Goal: Transaction & Acquisition: Book appointment/travel/reservation

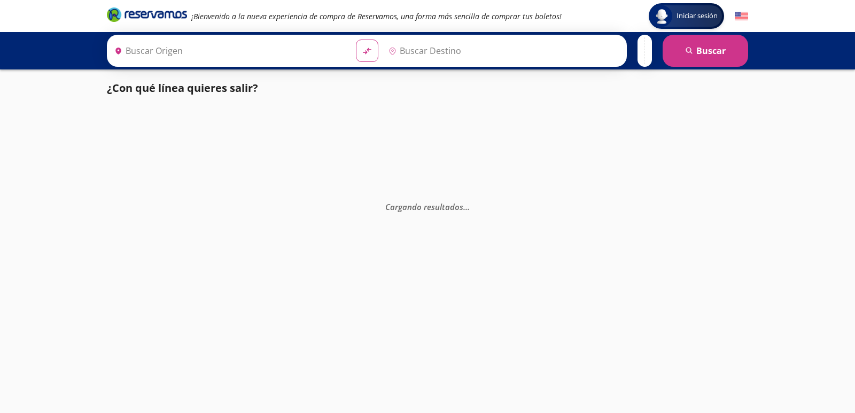
type input "[GEOGRAPHIC_DATA][PERSON_NAME], [GEOGRAPHIC_DATA]"
type input "[GEOGRAPHIC_DATA], [GEOGRAPHIC_DATA]"
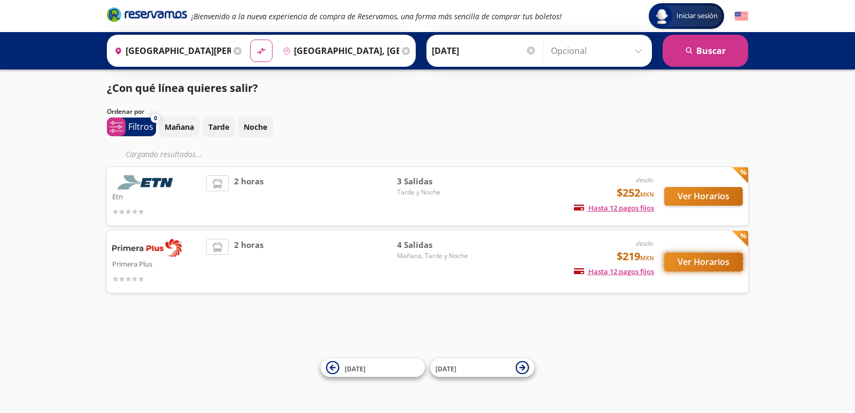
click at [689, 264] on button "Ver Horarios" at bounding box center [703, 262] width 79 height 19
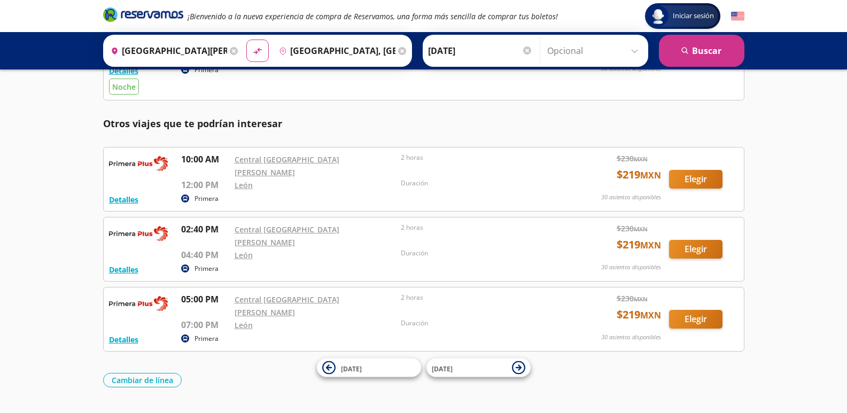
scroll to position [121, 0]
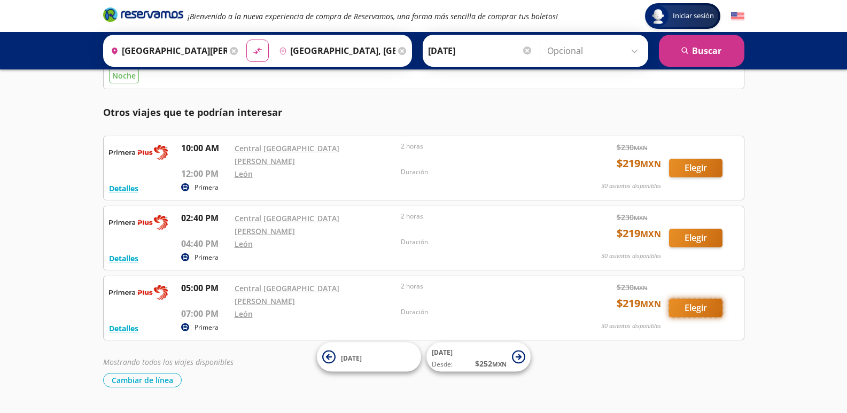
click at [690, 299] on button "Elegir" at bounding box center [695, 308] width 53 height 19
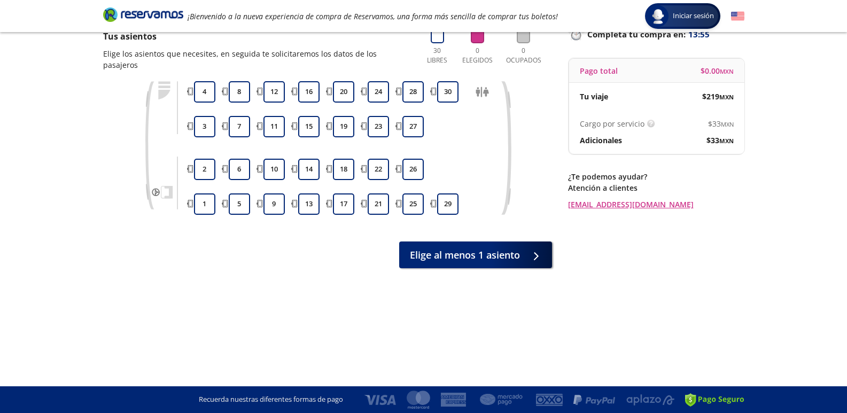
scroll to position [27, 0]
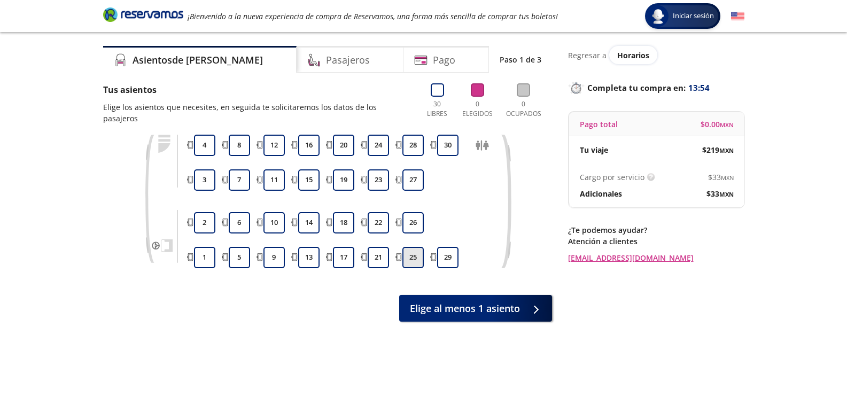
click at [415, 247] on button "25" at bounding box center [412, 257] width 21 height 21
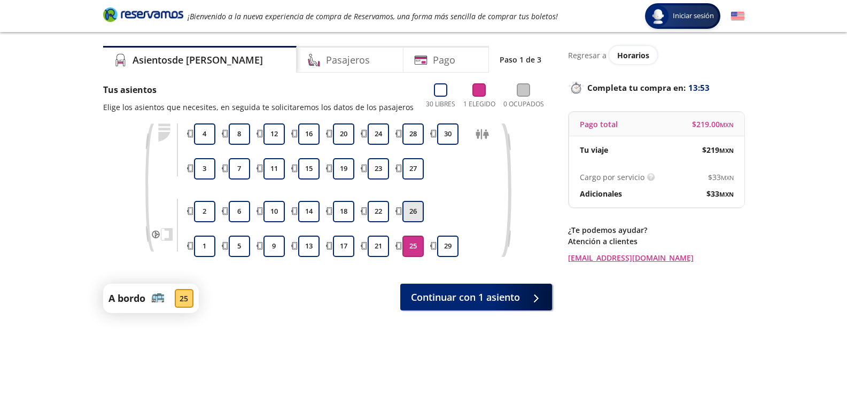
click at [409, 209] on button "26" at bounding box center [412, 211] width 21 height 21
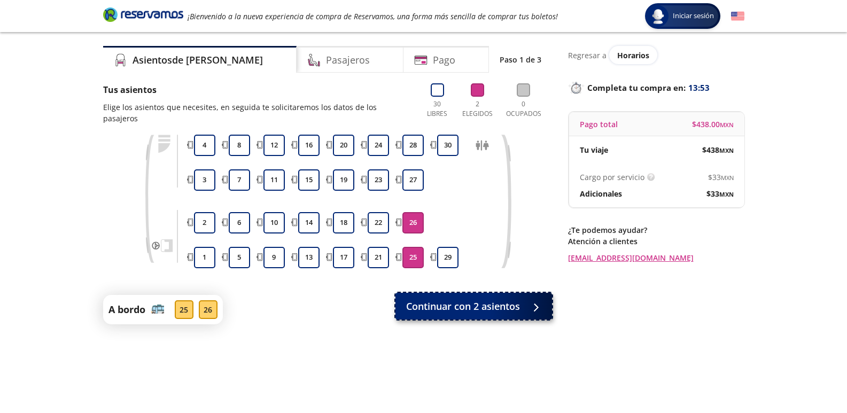
click at [483, 299] on span "Continuar con 2 asientos" at bounding box center [463, 306] width 114 height 14
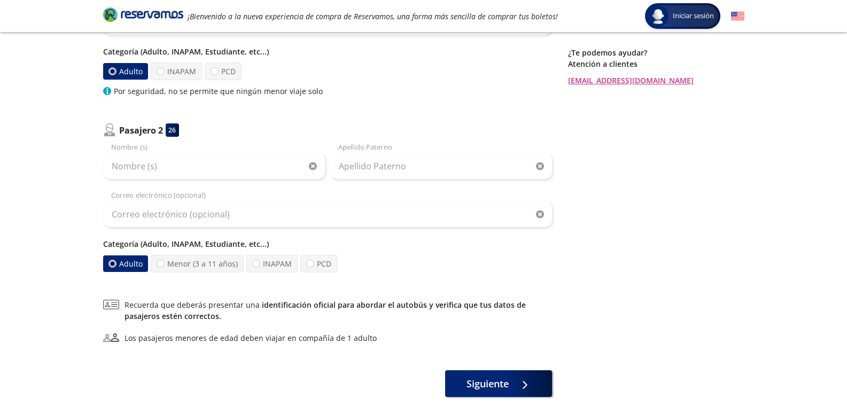
scroll to position [214, 0]
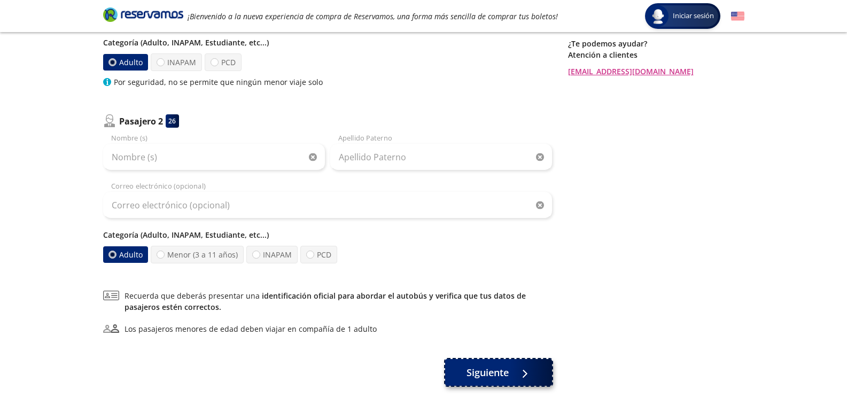
click at [528, 376] on div at bounding box center [522, 372] width 16 height 13
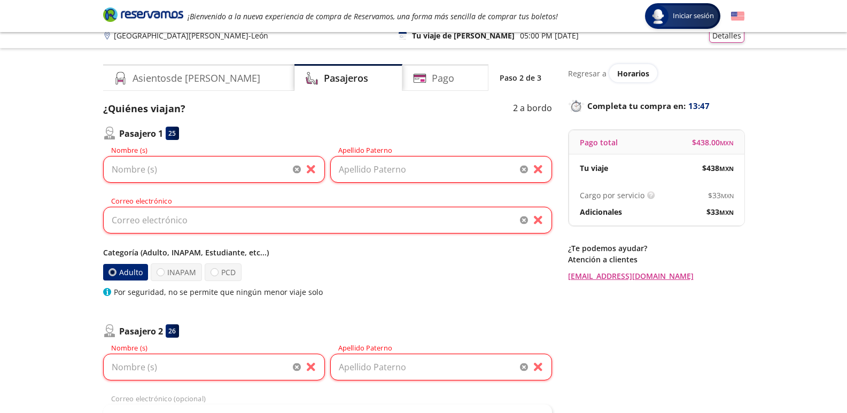
scroll to position [0, 0]
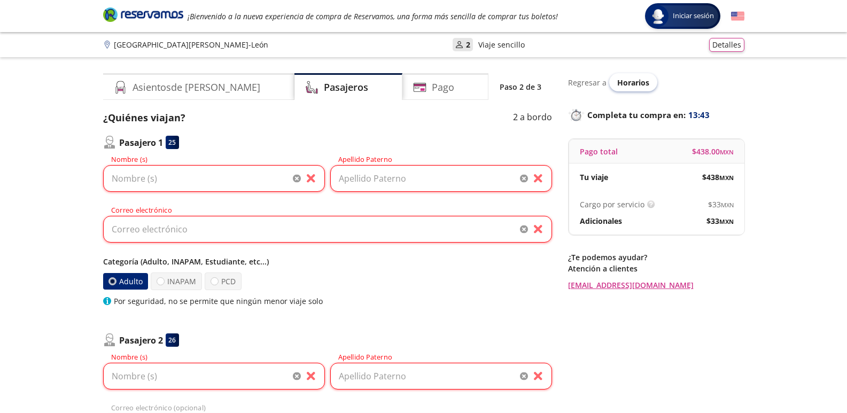
click at [629, 75] on div "Horarios" at bounding box center [633, 82] width 48 height 18
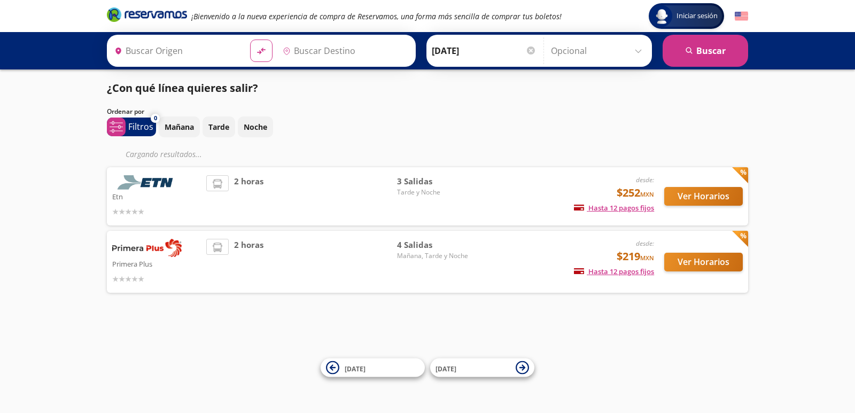
type input "[GEOGRAPHIC_DATA][PERSON_NAME], [GEOGRAPHIC_DATA]"
type input "[GEOGRAPHIC_DATA], [GEOGRAPHIC_DATA]"
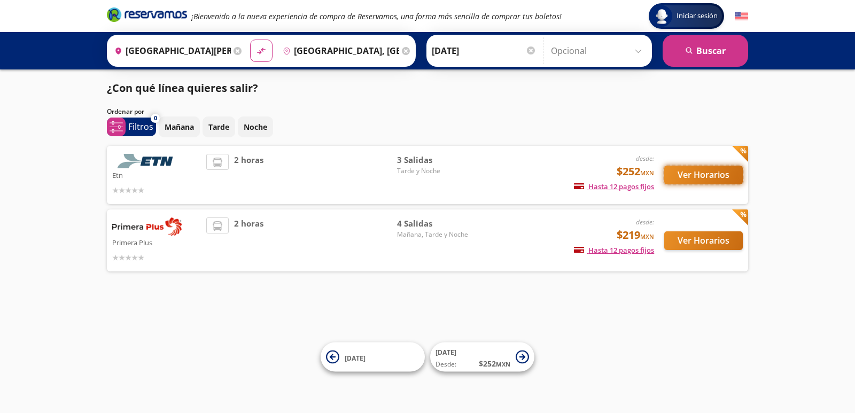
click at [704, 177] on button "Ver Horarios" at bounding box center [703, 175] width 79 height 19
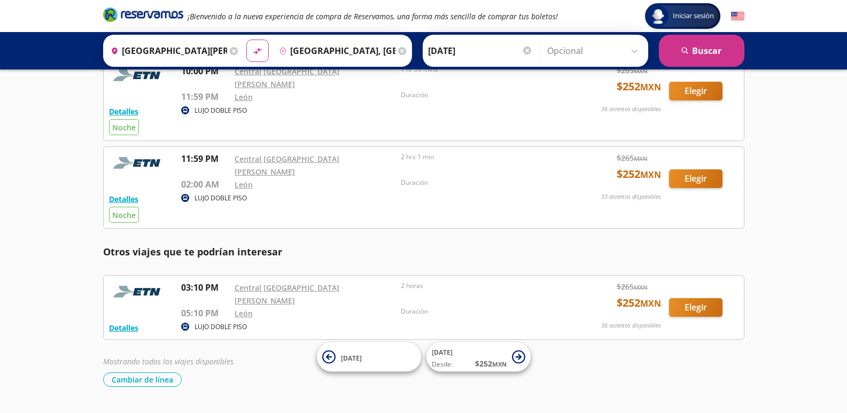
scroll to position [75, 0]
